Goal: Task Accomplishment & Management: Manage account settings

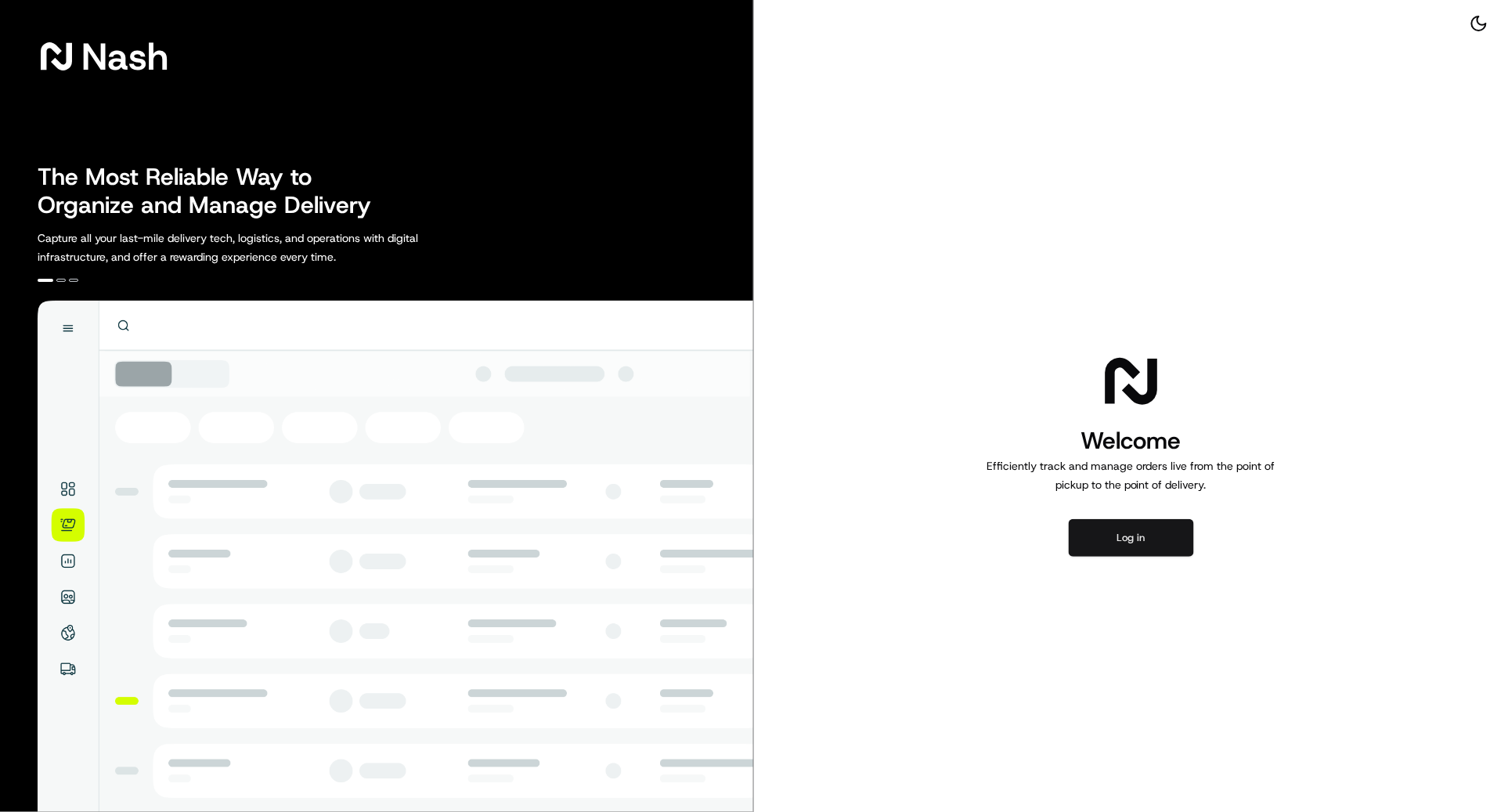
click at [1168, 534] on button "Log in" at bounding box center [1131, 538] width 126 height 37
